Goal: Task Accomplishment & Management: Manage account settings

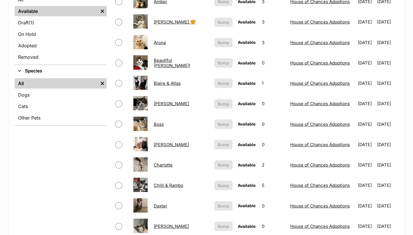
scroll to position [84, 0]
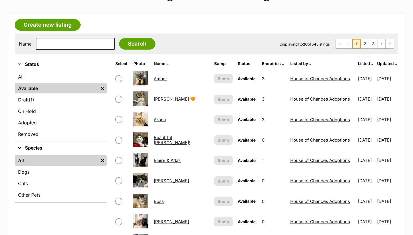
click at [88, 54] on div "Name Search Displaying 1 to 20 of 54 Listings First Page Previous Page 1 2 3 Ne…" at bounding box center [207, 44] width 384 height 21
click at [86, 48] on input "text" at bounding box center [75, 44] width 79 height 12
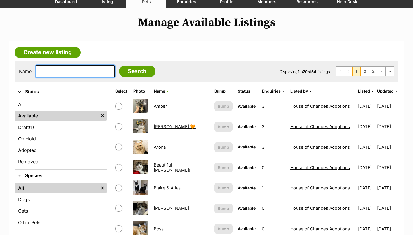
scroll to position [56, 0]
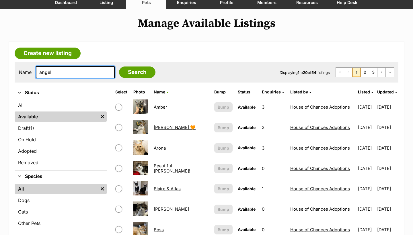
type input "angel"
click at [133, 72] on input "Search" at bounding box center [137, 72] width 36 height 11
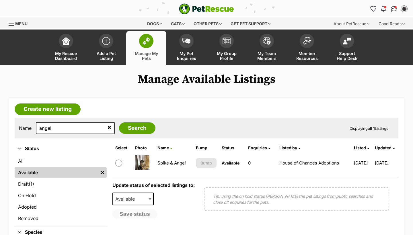
click at [171, 161] on link "Spike & Angel" at bounding box center [172, 163] width 28 height 5
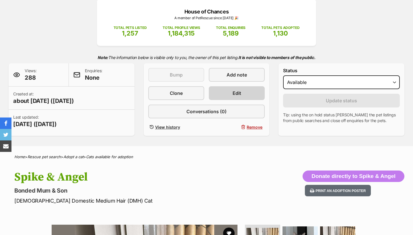
click at [238, 99] on link "Edit" at bounding box center [237, 93] width 56 height 14
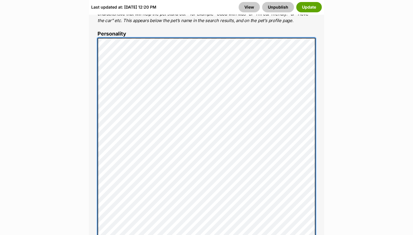
scroll to position [462, 0]
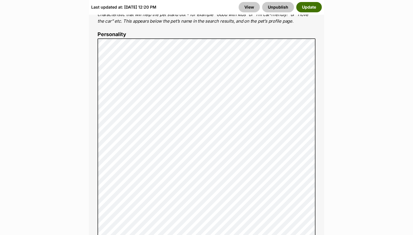
click at [307, 9] on button "Update" at bounding box center [310, 7] width 26 height 10
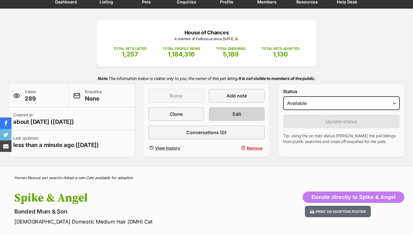
click at [240, 114] on span "Edit" at bounding box center [237, 114] width 9 height 7
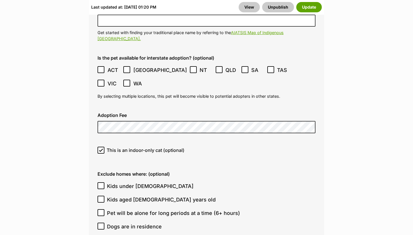
scroll to position [1658, 0]
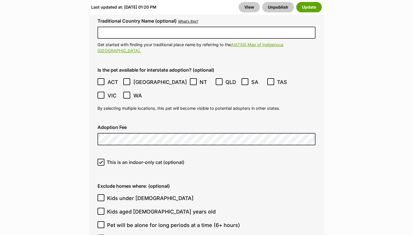
click at [206, 154] on div "This is an indoor-only cat (optional)" at bounding box center [206, 164] width 227 height 20
click at [301, 11] on button "Update" at bounding box center [310, 7] width 26 height 10
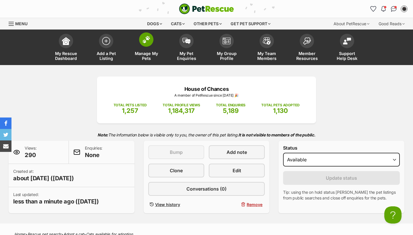
click at [145, 59] on span "Manage My Pets" at bounding box center [147, 56] width 26 height 10
